Goal: Find specific page/section: Find specific page/section

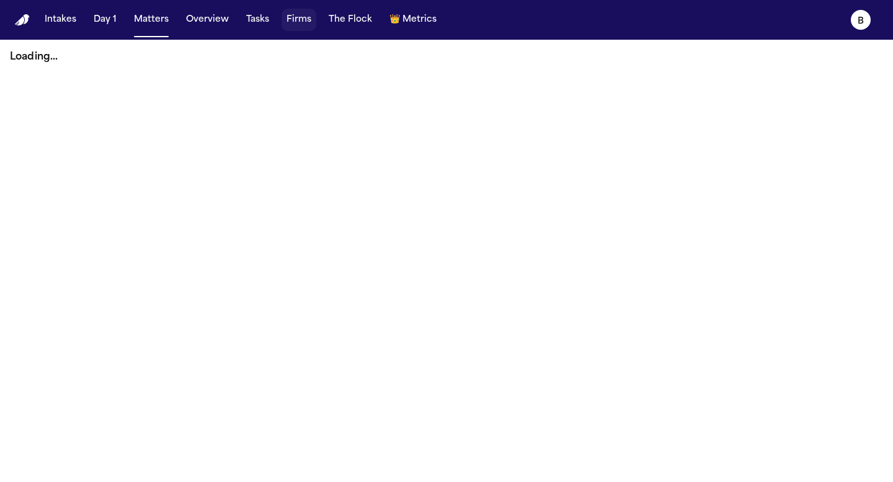
click at [301, 22] on button "Firms" at bounding box center [299, 20] width 35 height 22
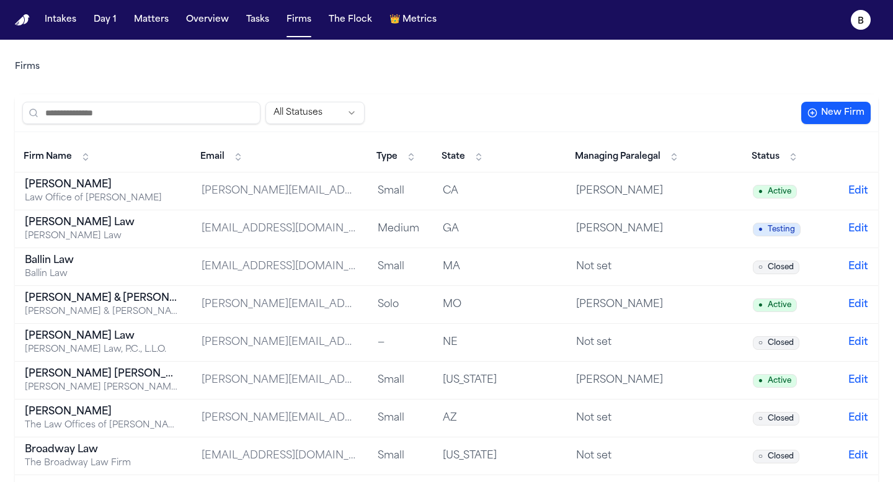
click at [455, 159] on span "State" at bounding box center [454, 157] width 24 height 12
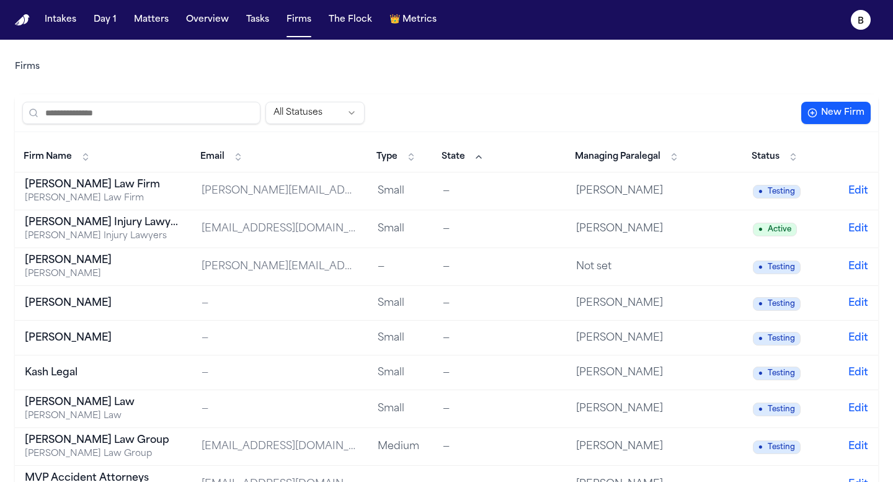
click at [466, 191] on div "—" at bounding box center [499, 191] width 113 height 15
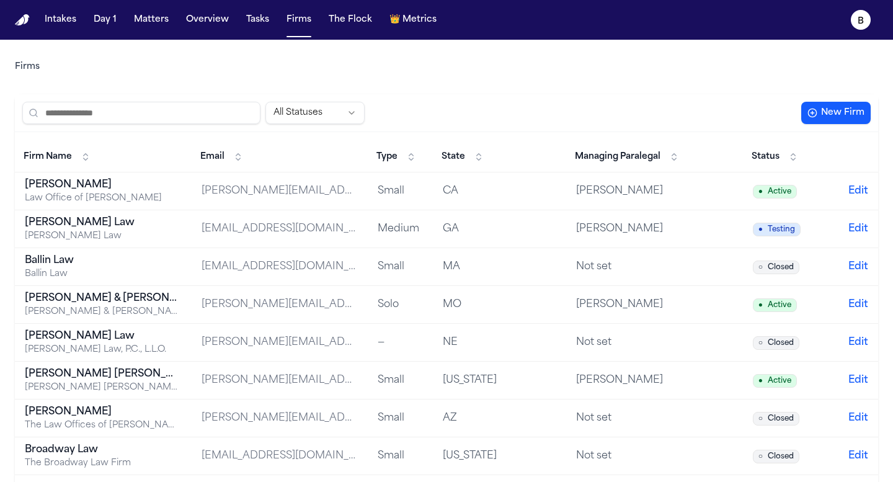
click at [481, 156] on button "State" at bounding box center [462, 157] width 55 height 20
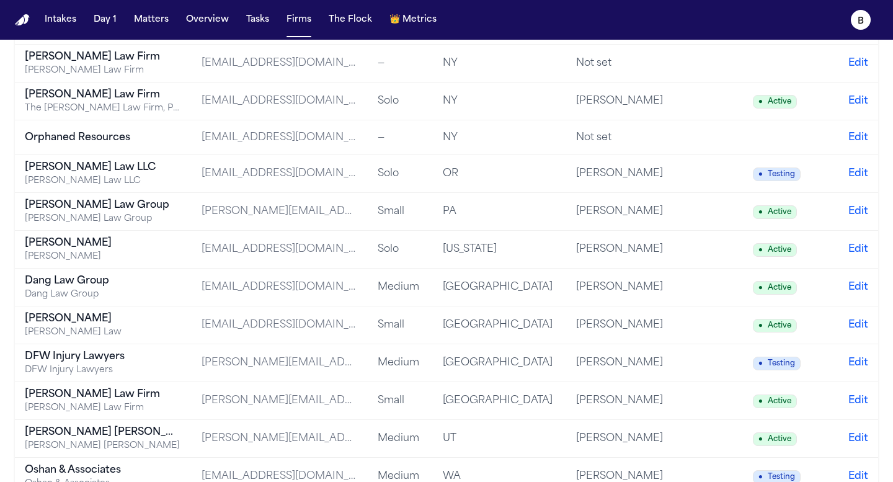
scroll to position [2134, 0]
